Goal: Task Accomplishment & Management: Use online tool/utility

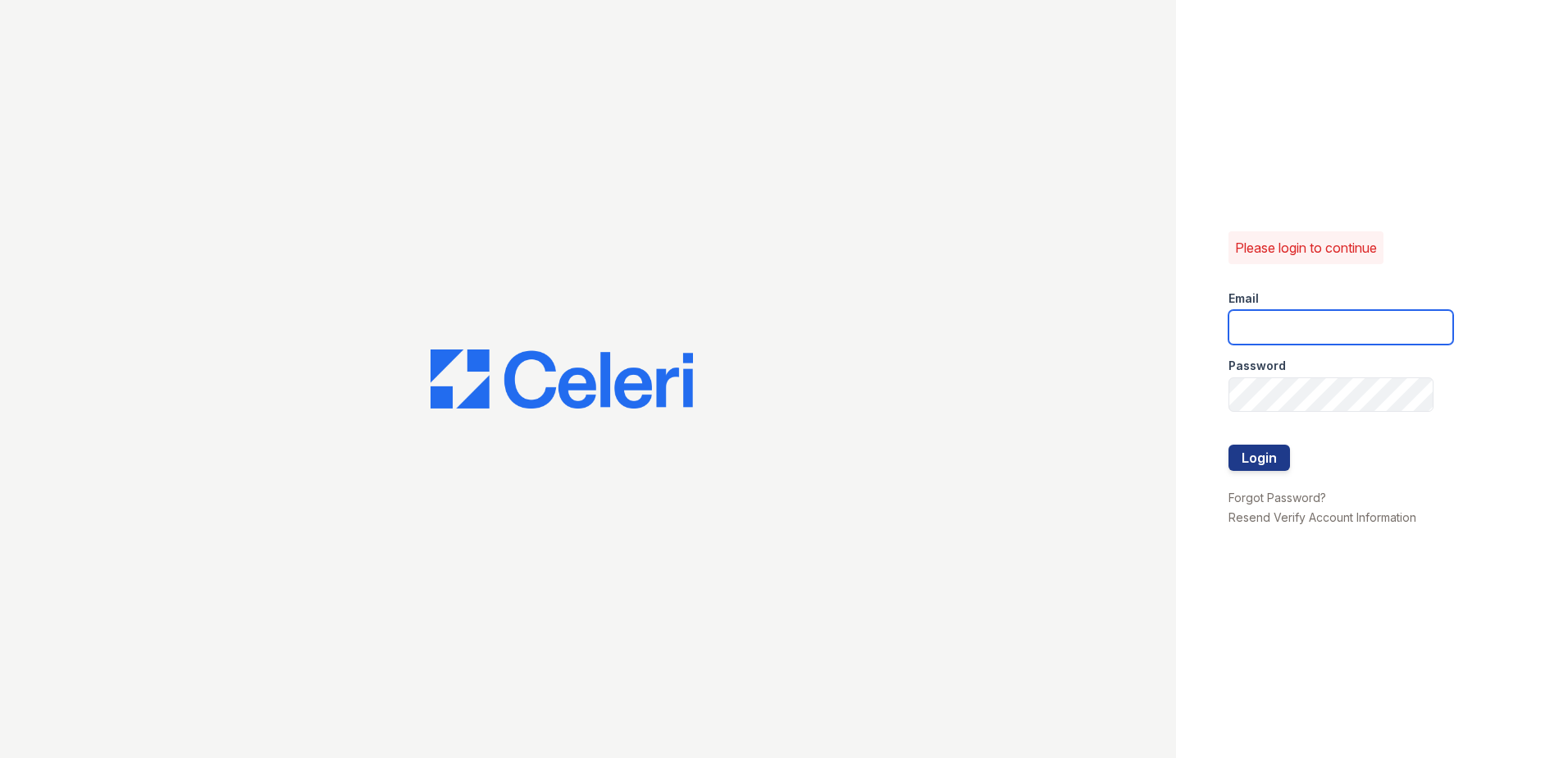
click at [1279, 333] on input "email" at bounding box center [1341, 327] width 225 height 34
type input "[EMAIL_ADDRESS][DOMAIN_NAME]"
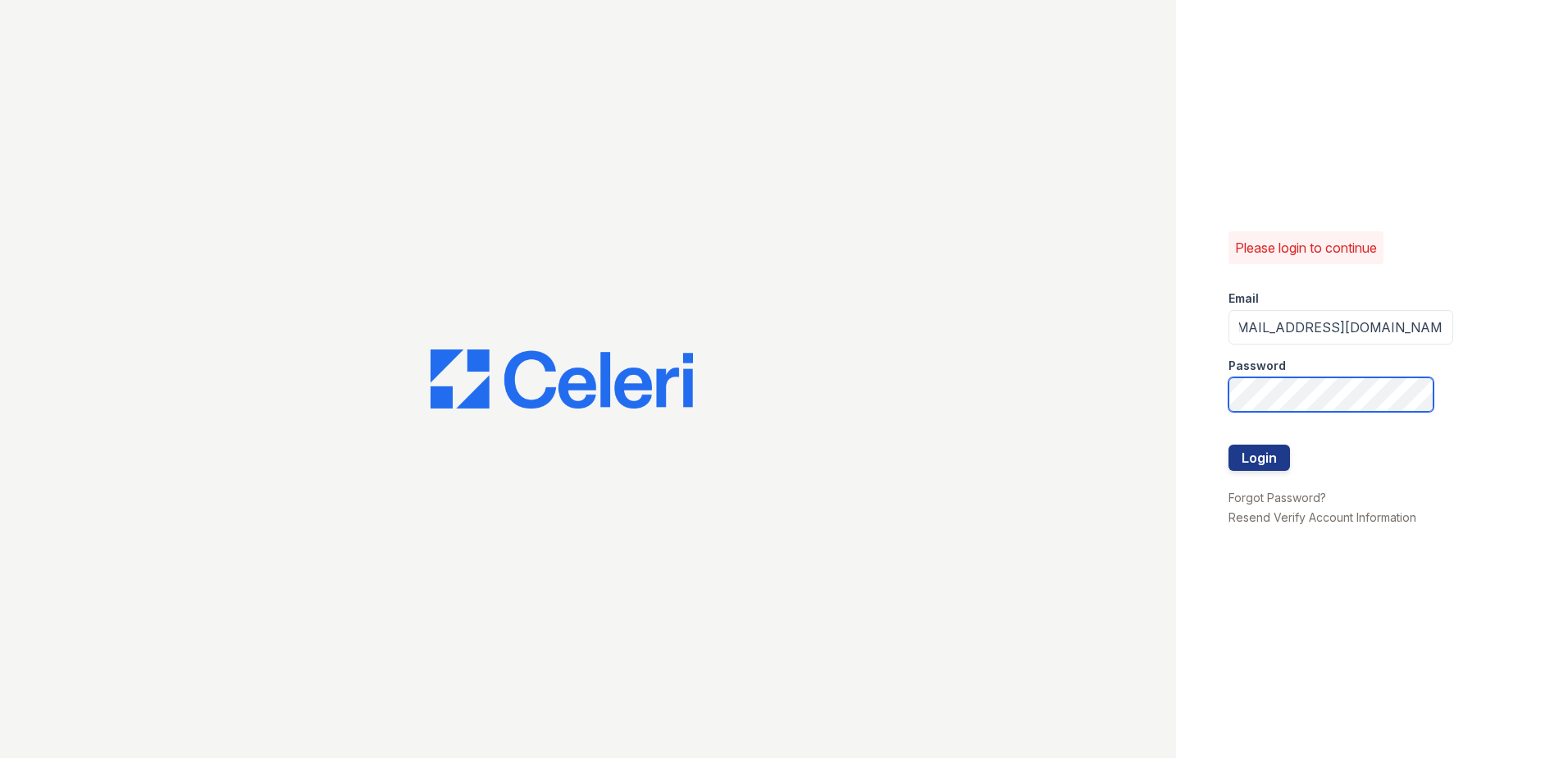
scroll to position [0, 0]
click at [1229, 445] on button "Login" at bounding box center [1259, 458] width 61 height 26
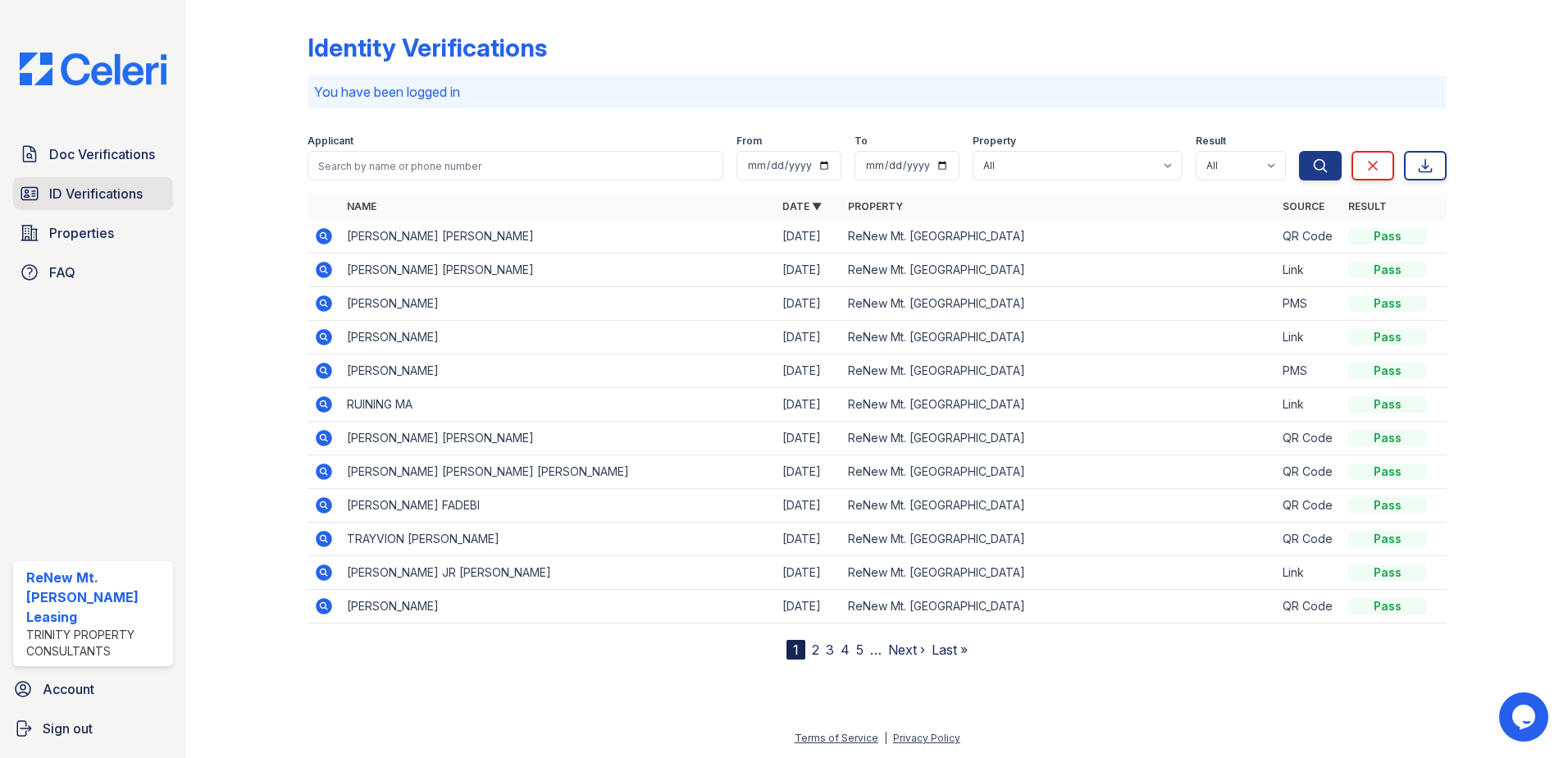
click at [94, 203] on span "ID Verifications" at bounding box center [95, 193] width 94 height 20
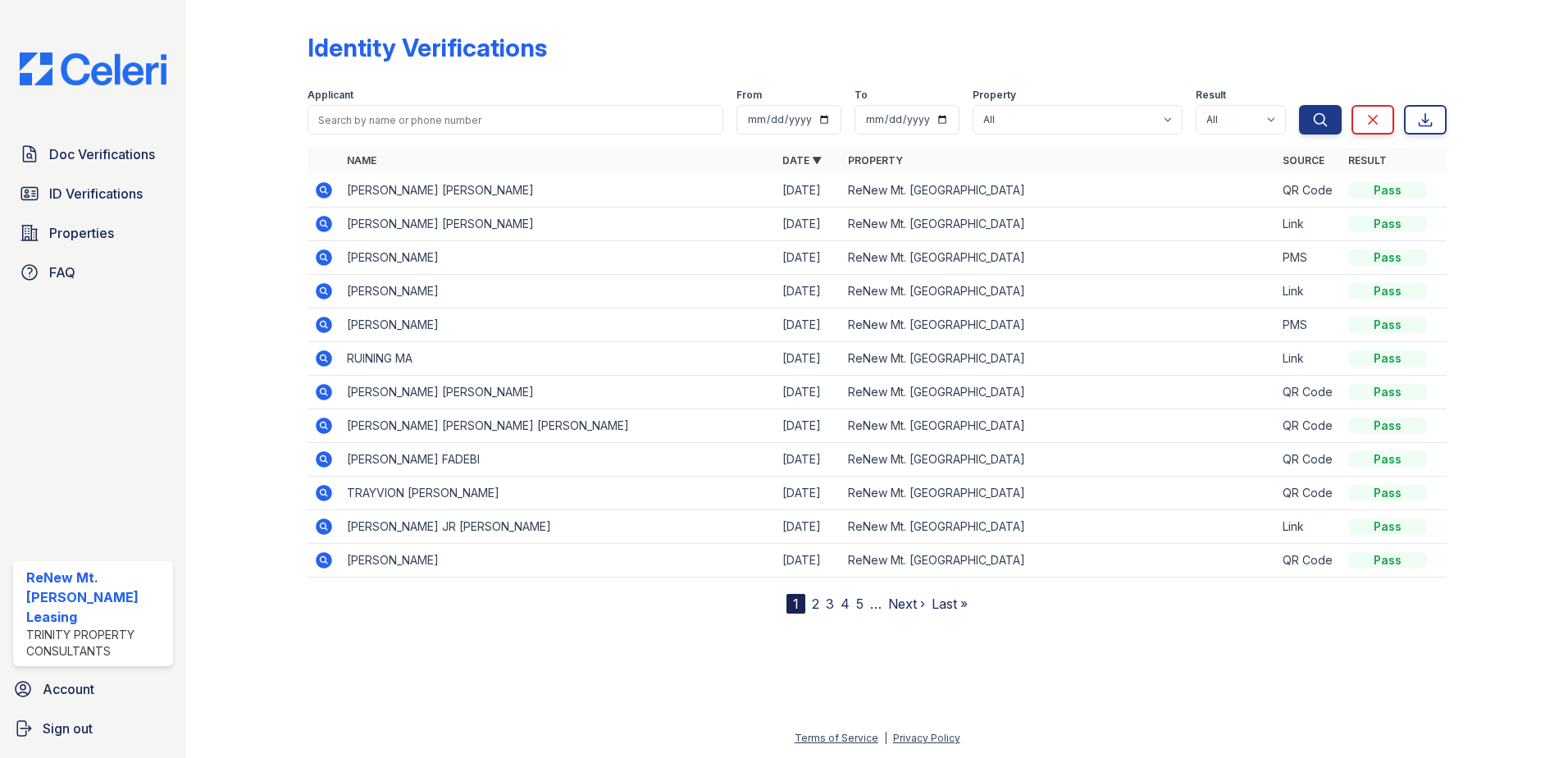
click at [320, 326] on icon at bounding box center [324, 324] width 20 height 20
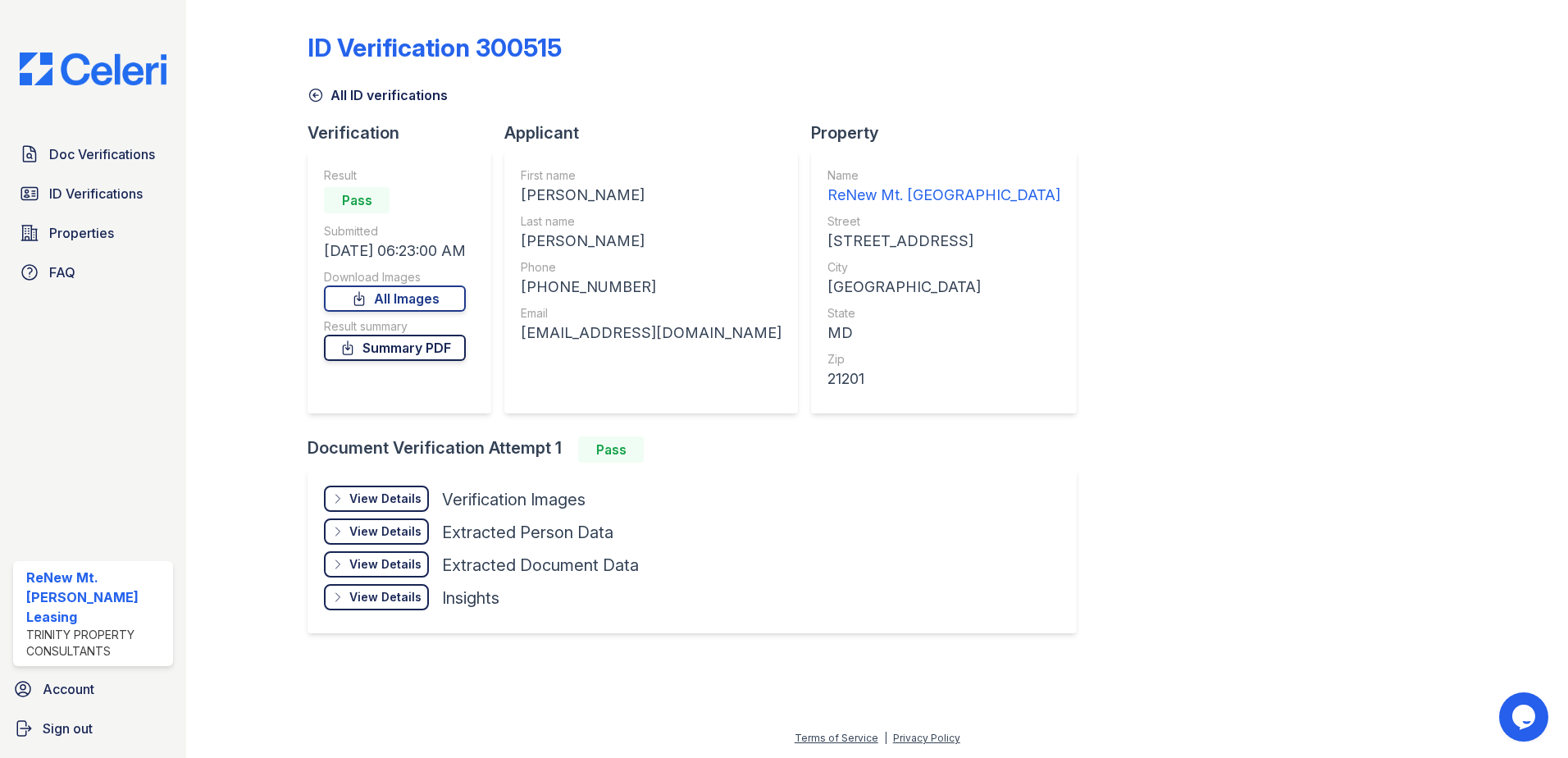
click at [439, 352] on link "Summary PDF" at bounding box center [395, 348] width 142 height 26
